Goal: Task Accomplishment & Management: Use online tool/utility

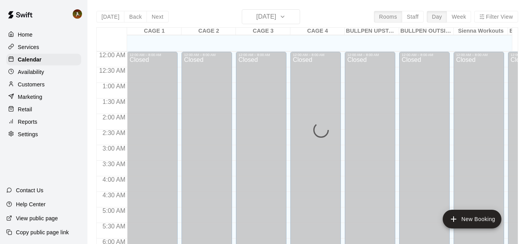
scroll to position [409, 0]
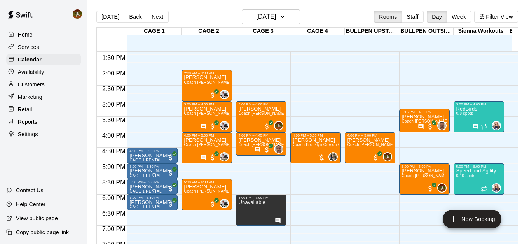
scroll to position [414, 0]
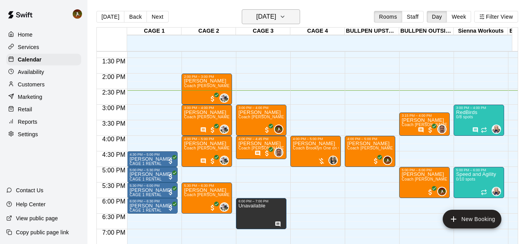
click at [286, 19] on icon "button" at bounding box center [283, 16] width 6 height 9
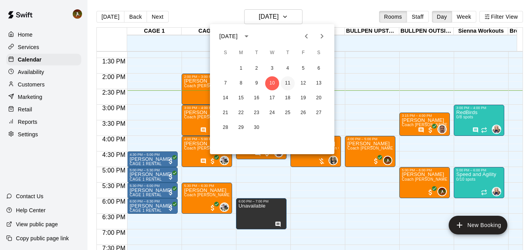
click at [291, 84] on button "11" at bounding box center [288, 83] width 14 height 14
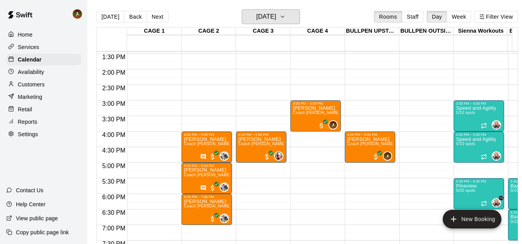
scroll to position [430, 0]
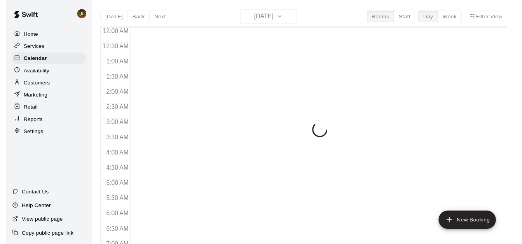
scroll to position [453, 0]
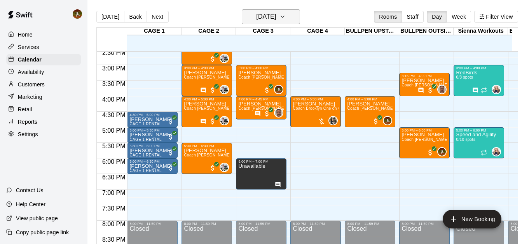
click at [300, 21] on button "[DATE]" at bounding box center [271, 16] width 58 height 15
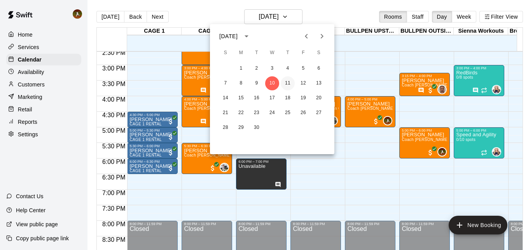
click at [285, 86] on button "11" at bounding box center [288, 83] width 14 height 14
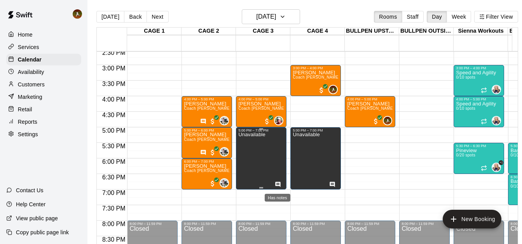
click at [278, 184] on icon "Has notes" at bounding box center [278, 184] width 6 height 6
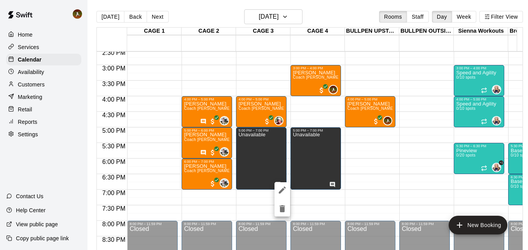
click at [40, 166] on div at bounding box center [264, 125] width 528 height 250
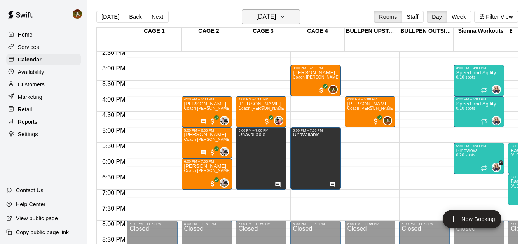
click at [286, 18] on icon "button" at bounding box center [283, 16] width 6 height 9
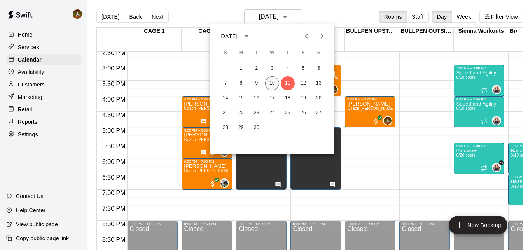
click at [272, 81] on button "10" at bounding box center [272, 83] width 14 height 14
